Goal: Information Seeking & Learning: Learn about a topic

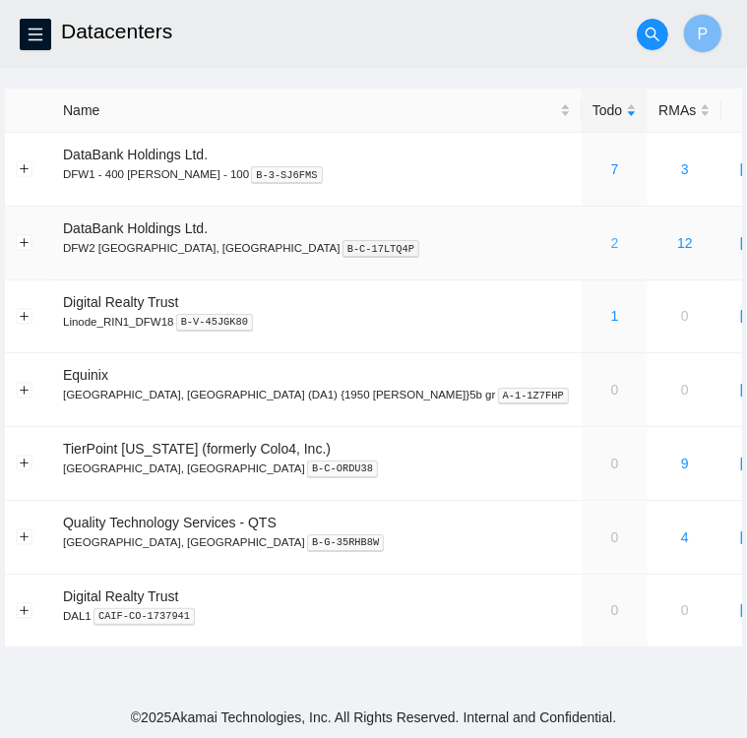
click at [611, 241] on link "2" at bounding box center [615, 243] width 8 height 16
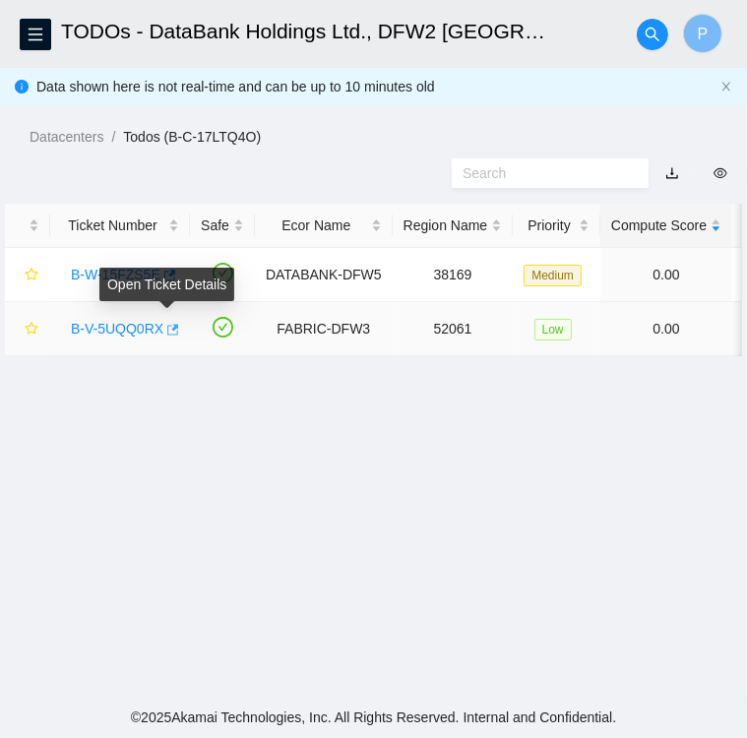
click at [165, 331] on icon "button" at bounding box center [171, 330] width 14 height 14
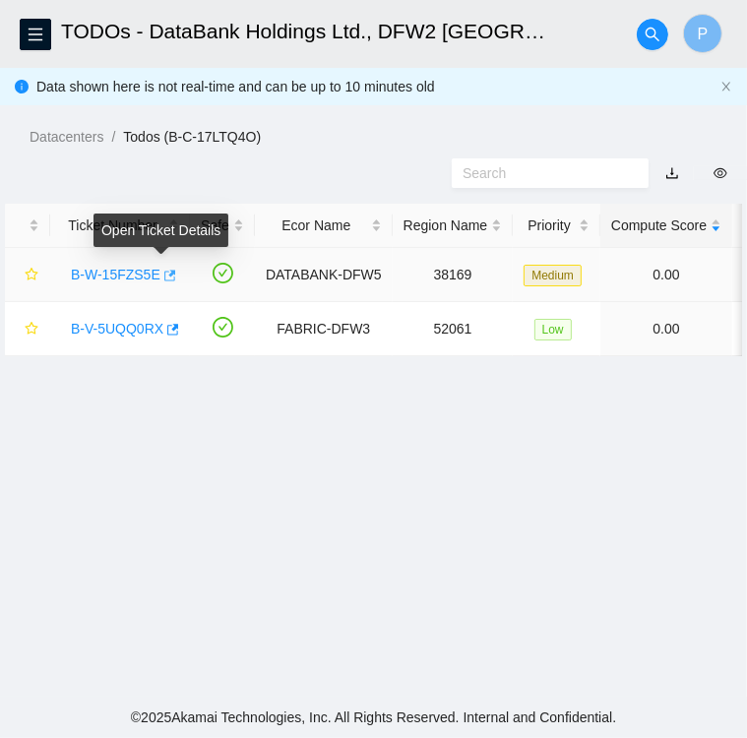
click at [161, 282] on span "button" at bounding box center [168, 277] width 14 height 16
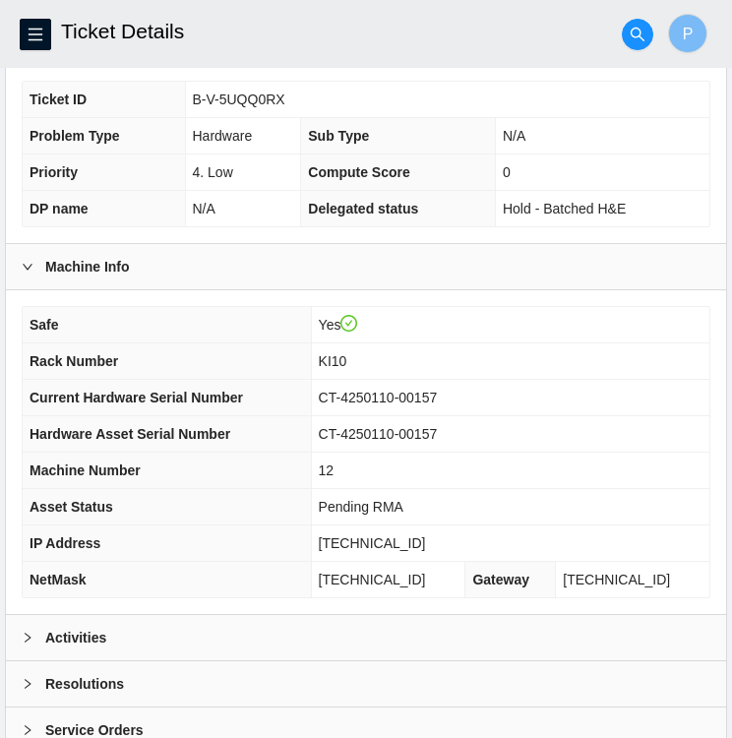
scroll to position [511, 0]
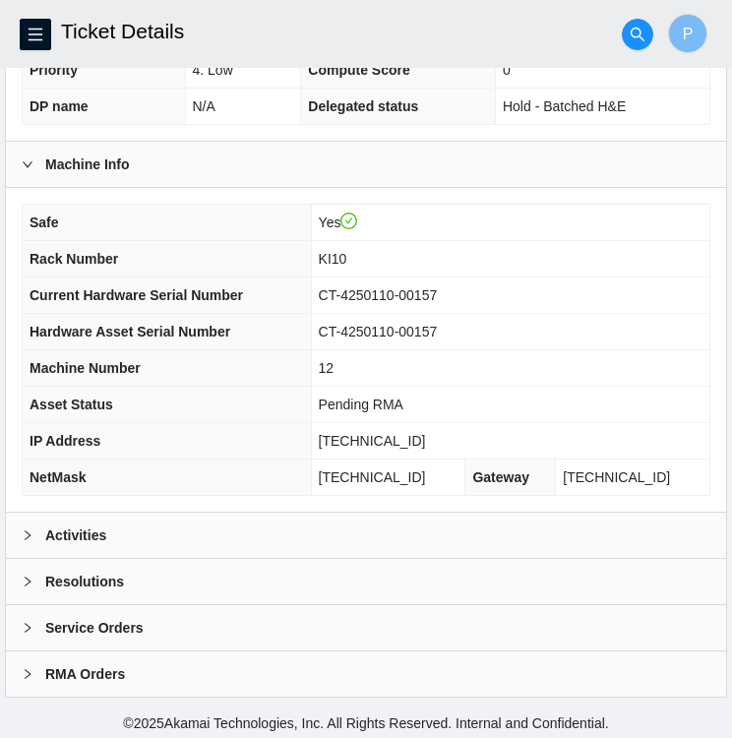
click at [45, 528] on b "Activities" at bounding box center [75, 535] width 61 height 22
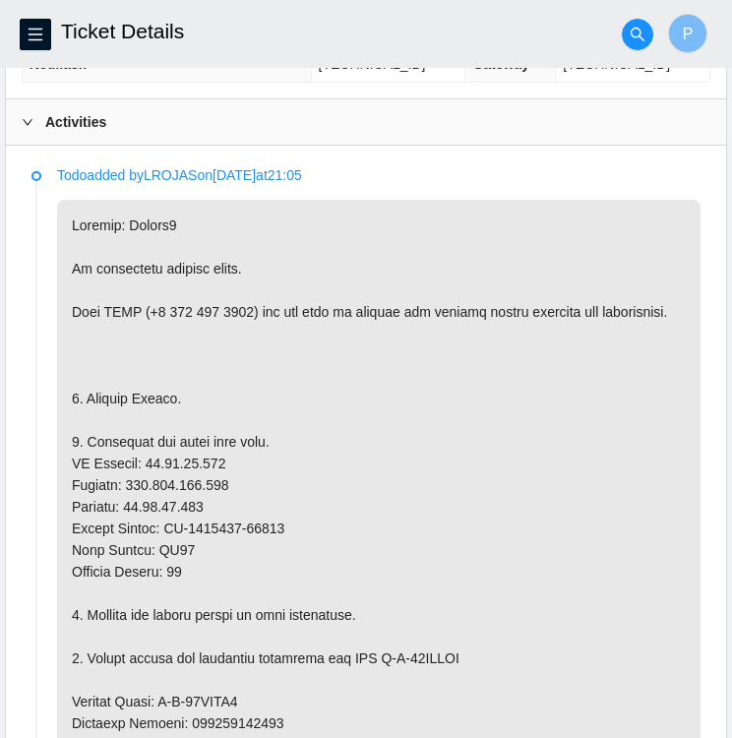
scroll to position [925, 0]
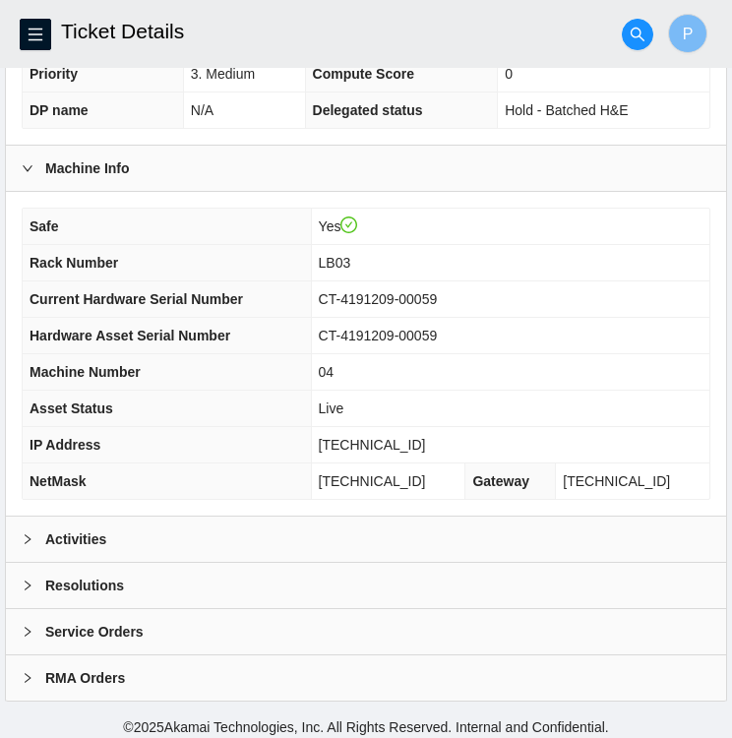
scroll to position [511, 0]
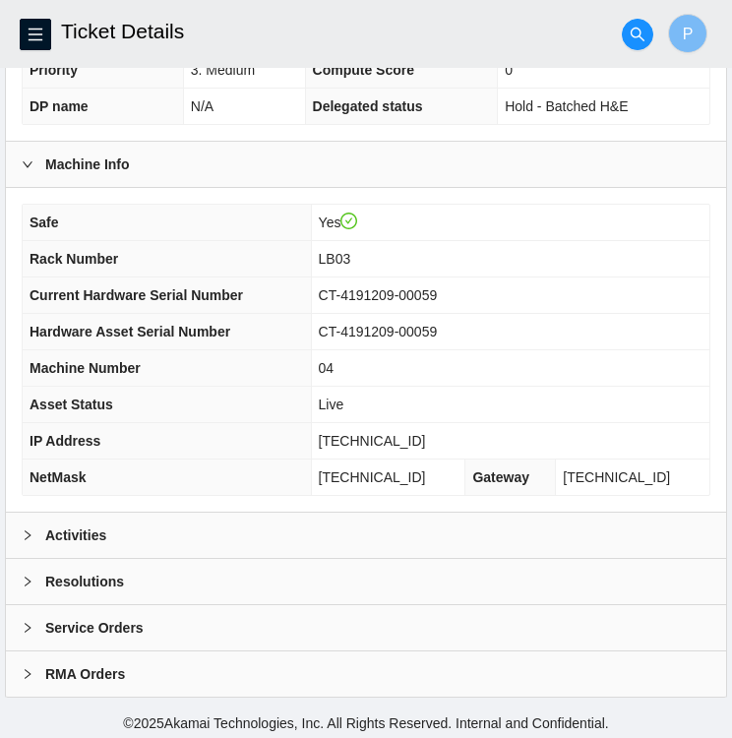
click at [28, 530] on icon "right" at bounding box center [28, 535] width 6 height 10
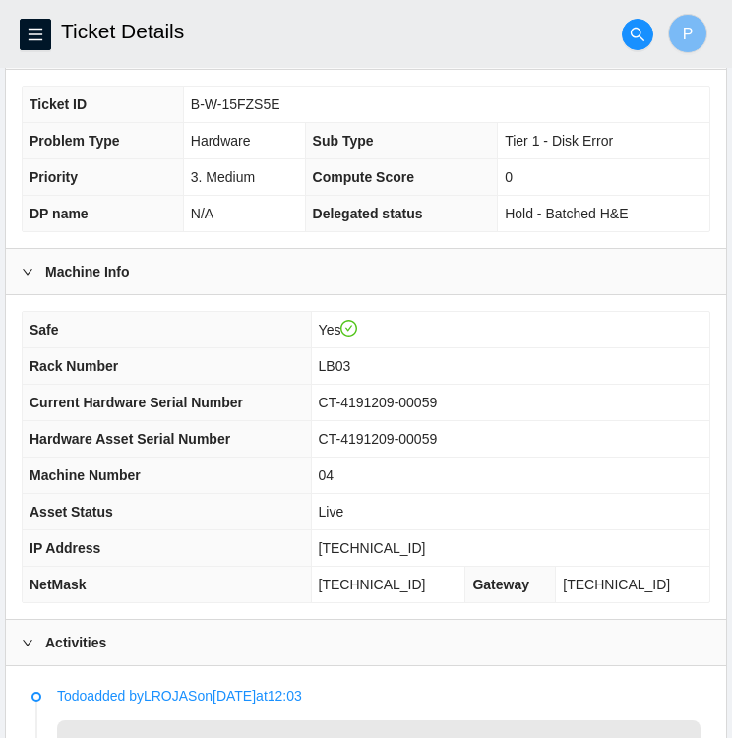
scroll to position [0, 0]
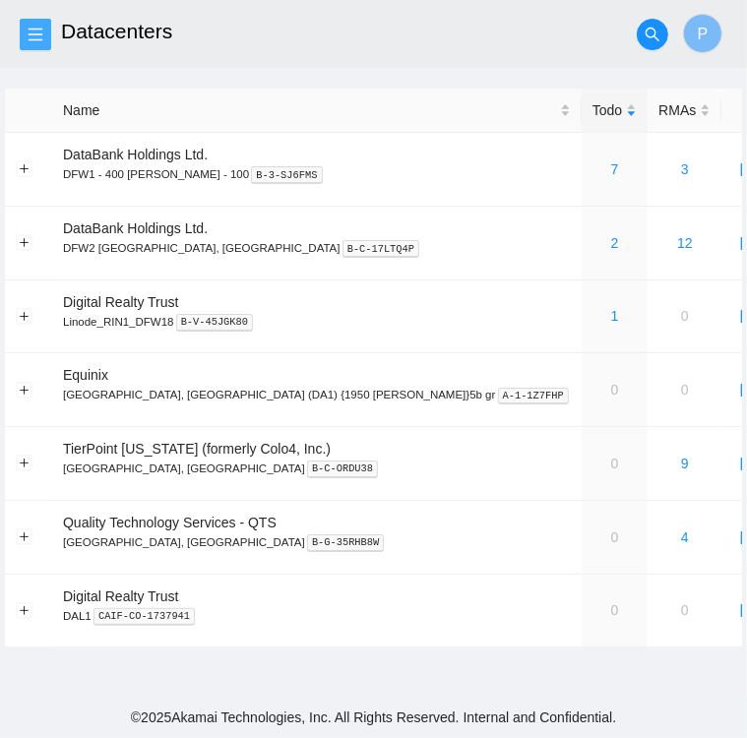
click at [33, 36] on icon "menu" at bounding box center [36, 35] width 16 height 16
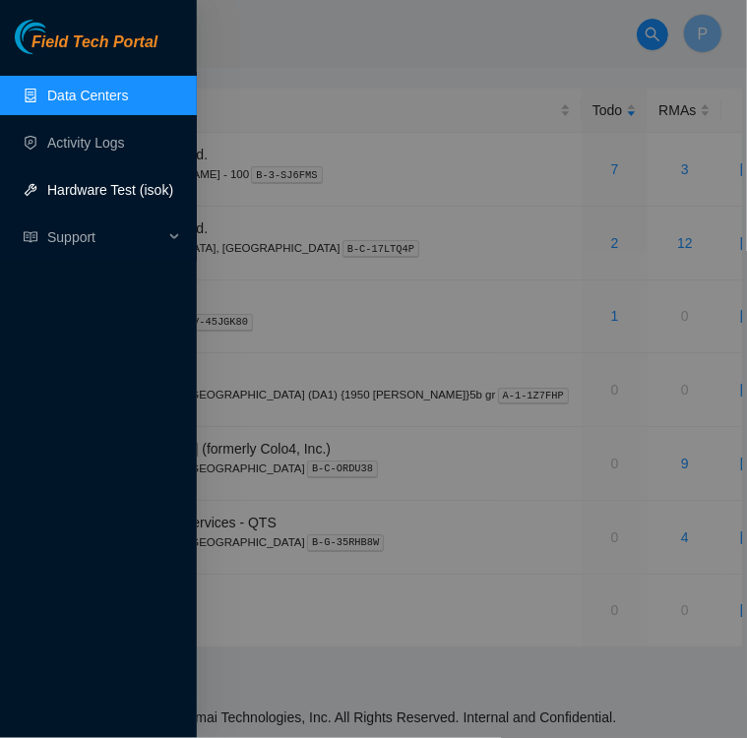
click at [90, 195] on link "Hardware Test (isok)" at bounding box center [110, 190] width 126 height 16
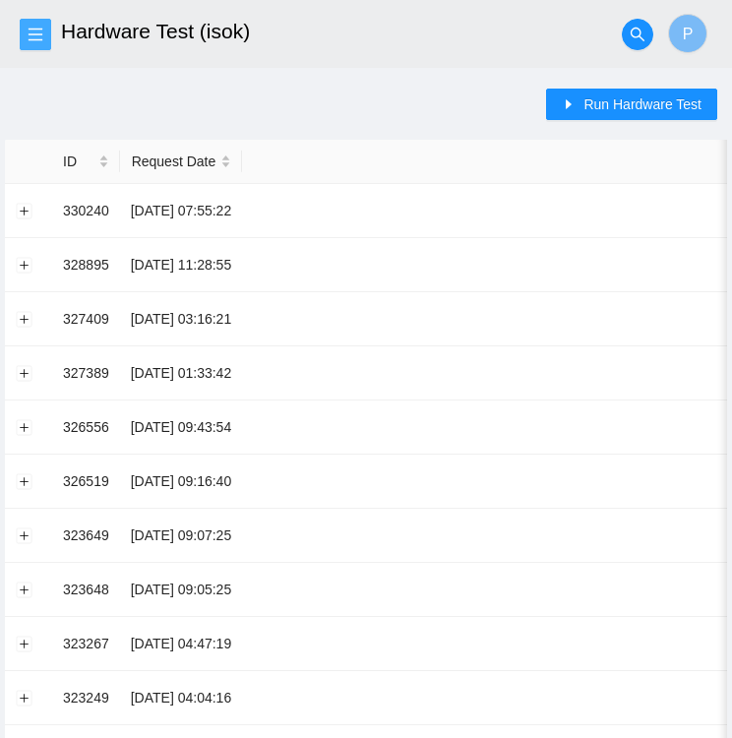
click at [41, 32] on icon "menu" at bounding box center [36, 35] width 16 height 16
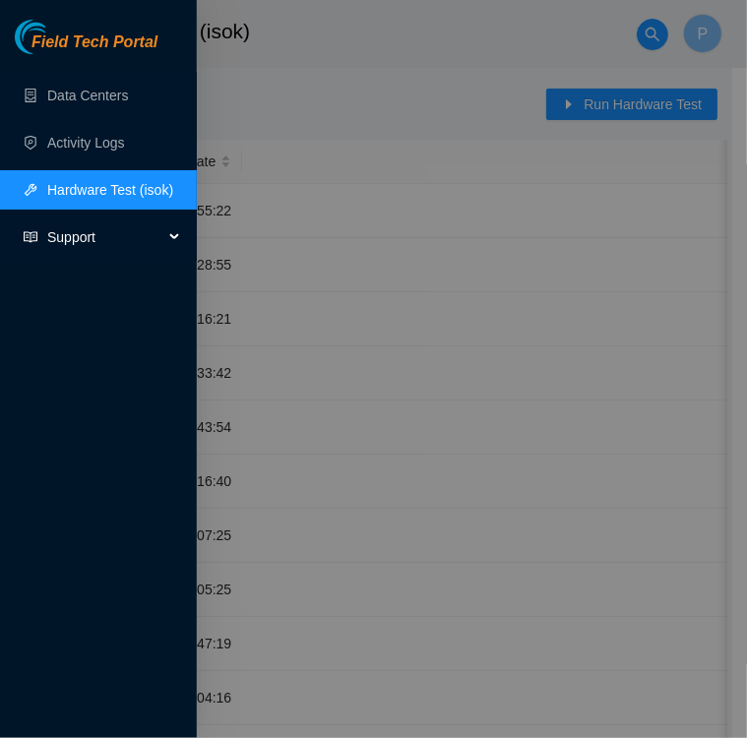
click at [63, 239] on span "Support" at bounding box center [105, 236] width 116 height 39
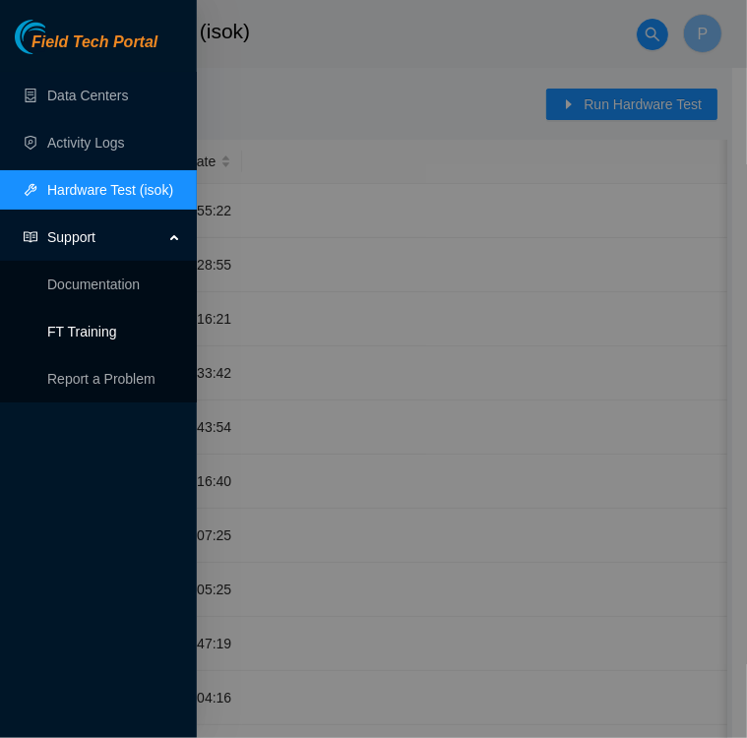
click at [88, 328] on link "FT Training" at bounding box center [82, 332] width 70 height 16
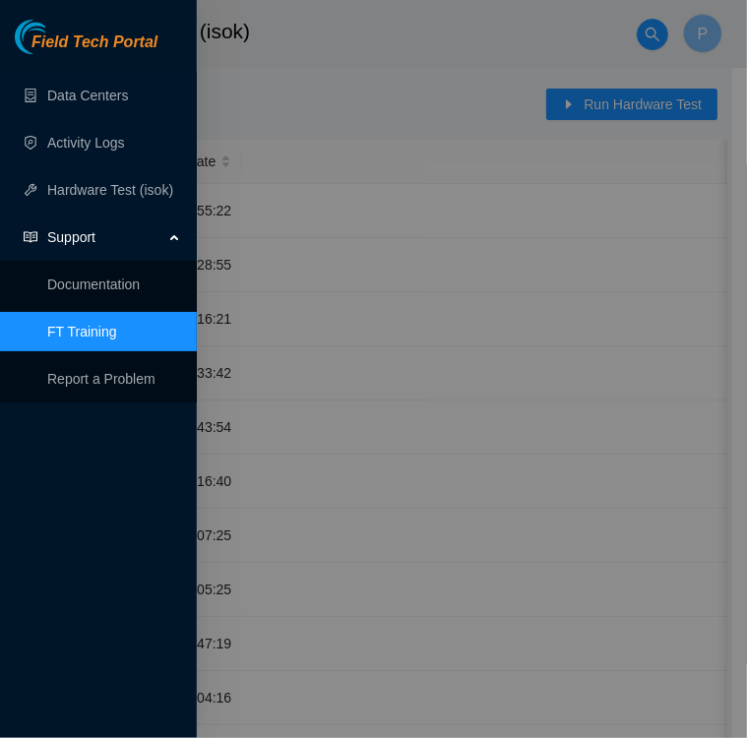
click at [332, 437] on div at bounding box center [373, 369] width 747 height 738
